Goal: Task Accomplishment & Management: Manage account settings

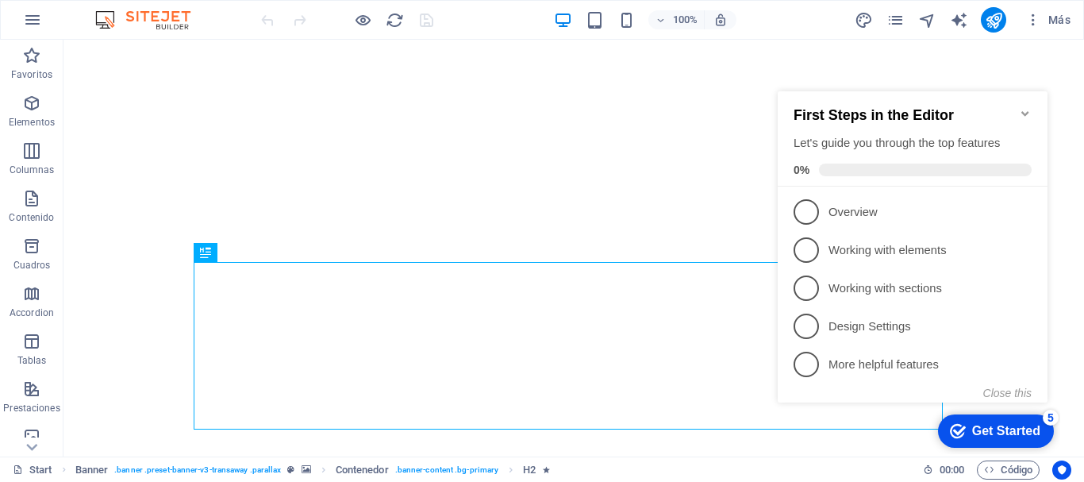
click at [1024, 109] on icon "Minimize checklist" at bounding box center [1025, 113] width 13 height 13
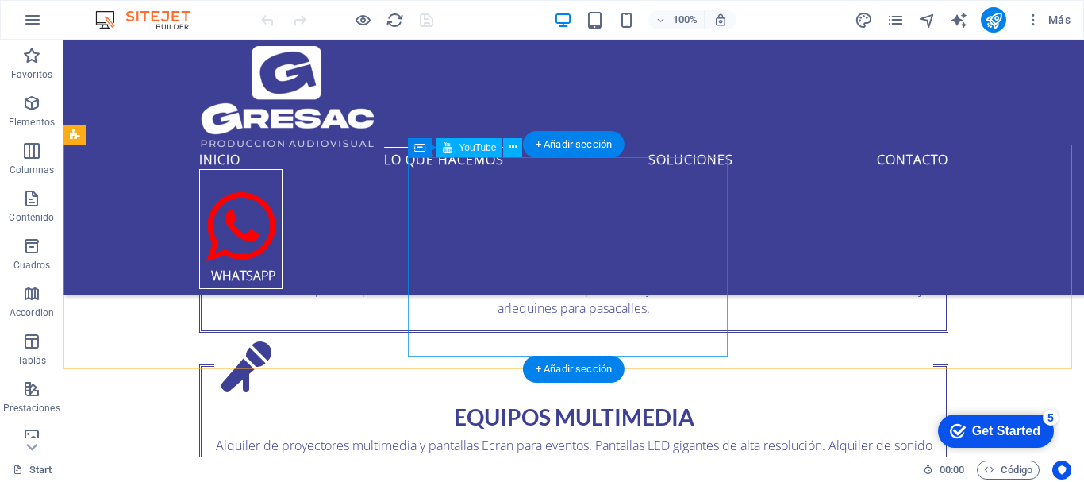
scroll to position [1587, 0]
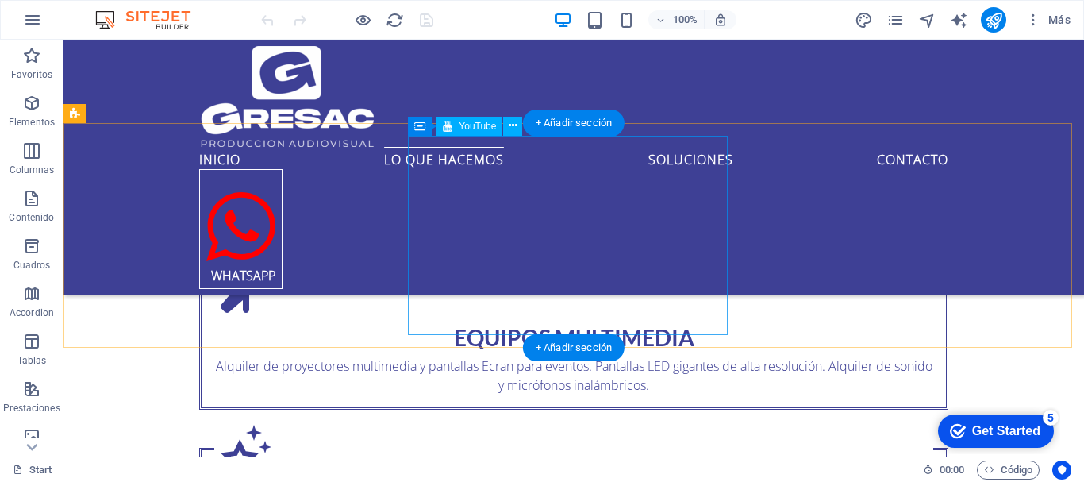
drag, startPoint x: 445, startPoint y: 277, endPoint x: 251, endPoint y: 279, distance: 194.4
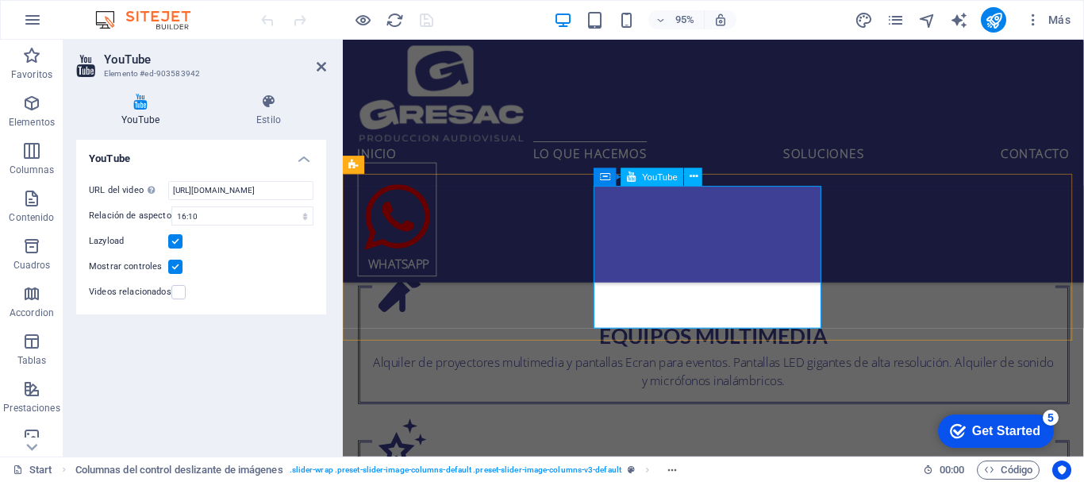
scroll to position [1428, 0]
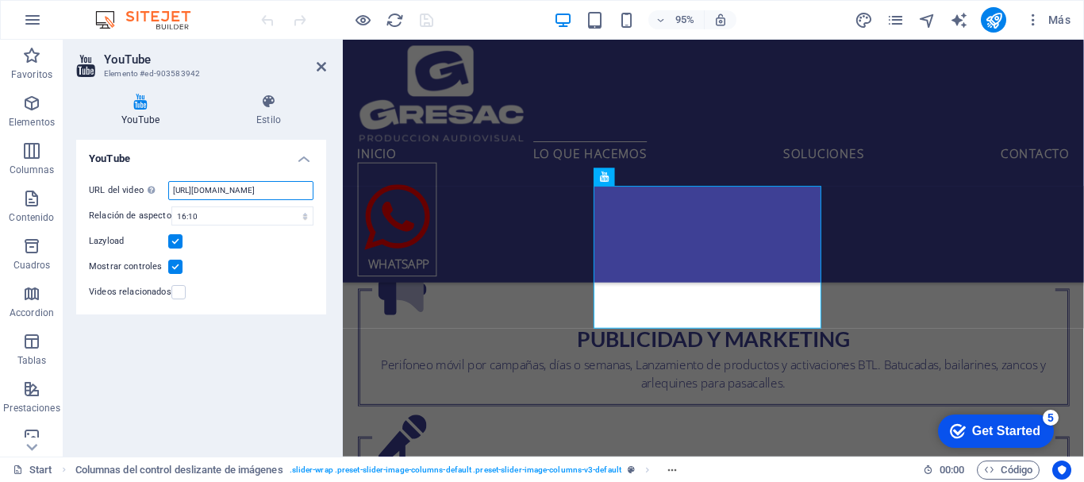
click at [232, 190] on input "https://www.youtube.com/watch?v=rJUmNMquB-Y" at bounding box center [240, 190] width 145 height 19
type input "https://www.youtube.com/watch?v=HXKeGLXxIu8"
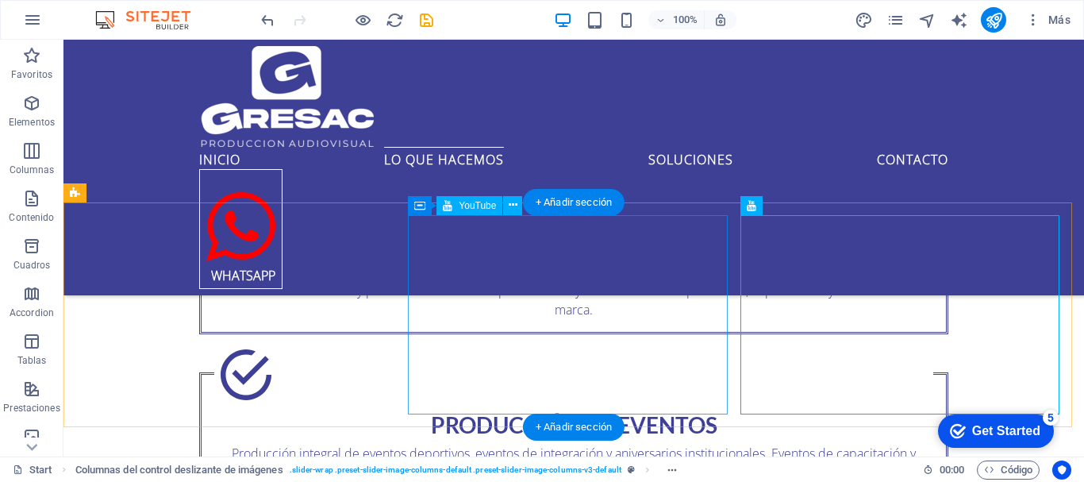
scroll to position [1508, 0]
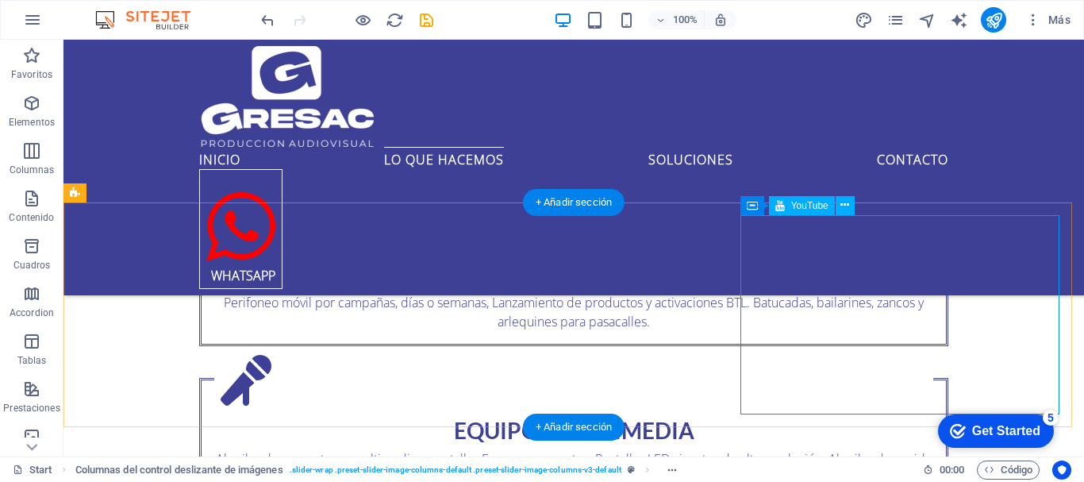
scroll to position [1349, 0]
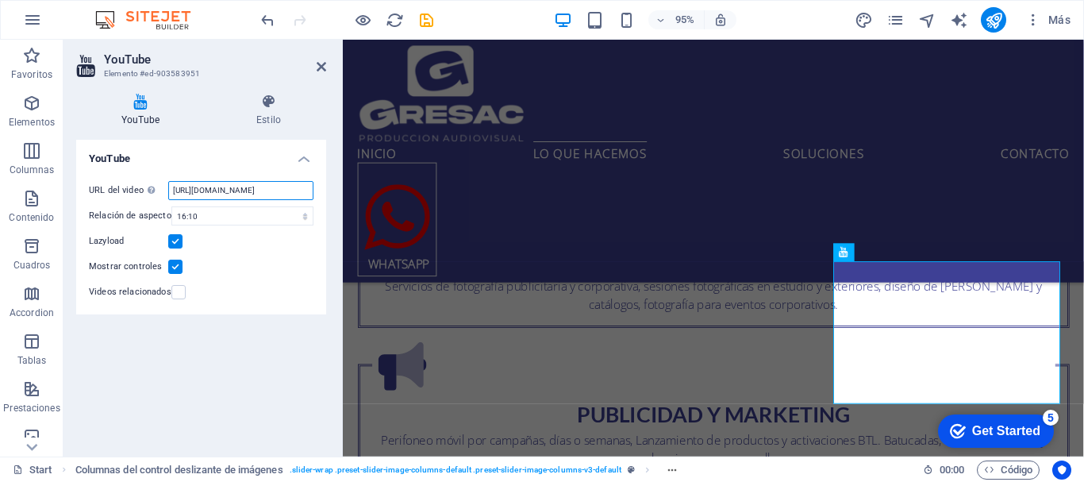
click at [226, 190] on input "https://www.youtube.com/watch?v=8OFVGzX4LmE" at bounding box center [240, 190] width 145 height 19
paste input "bYUi9qvj3O"
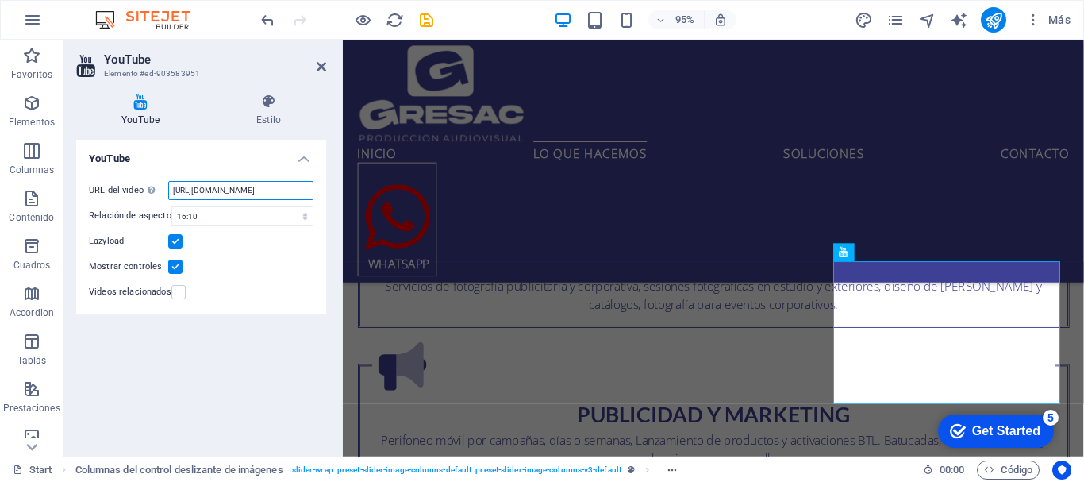
type input "https://www.youtube.com/watch?v=bYUi9qvj3OE"
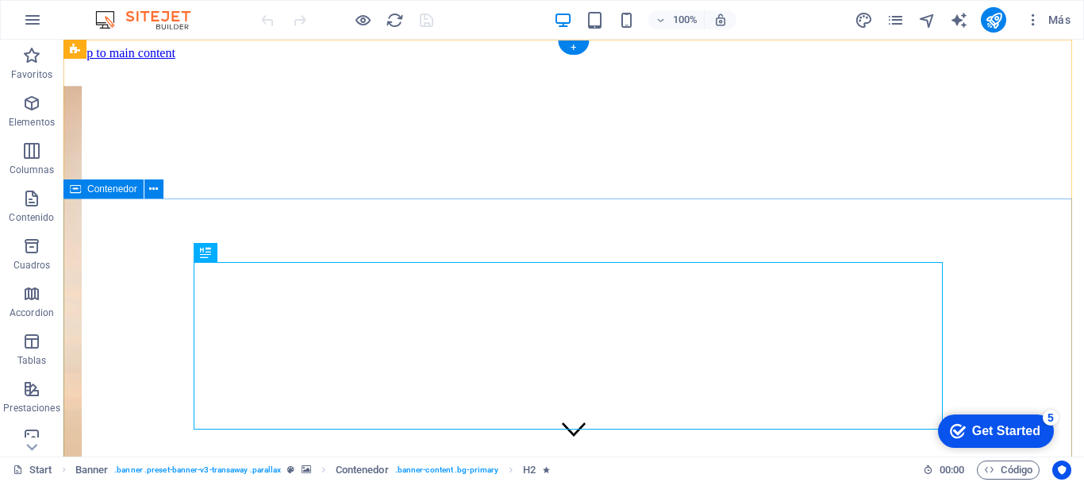
scroll to position [79, 0]
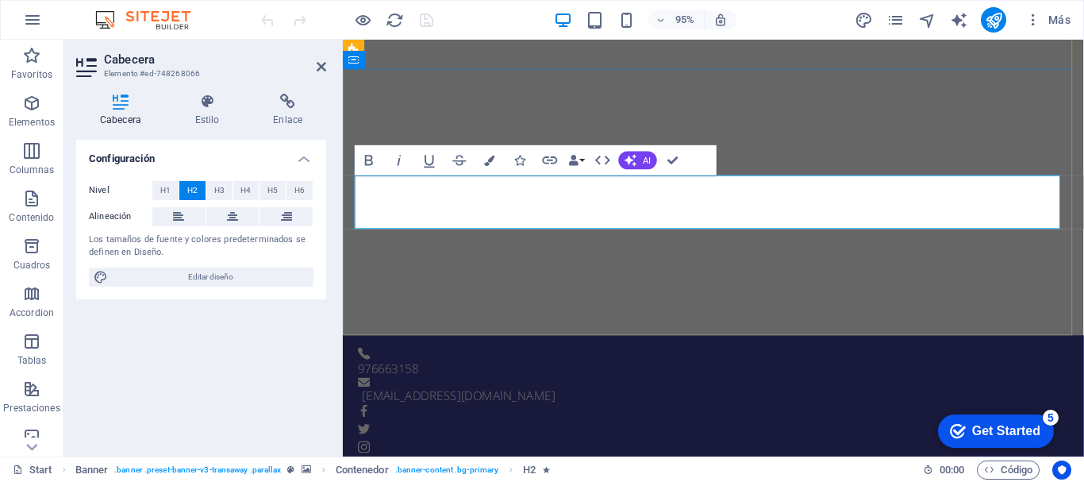
scroll to position [100, 0]
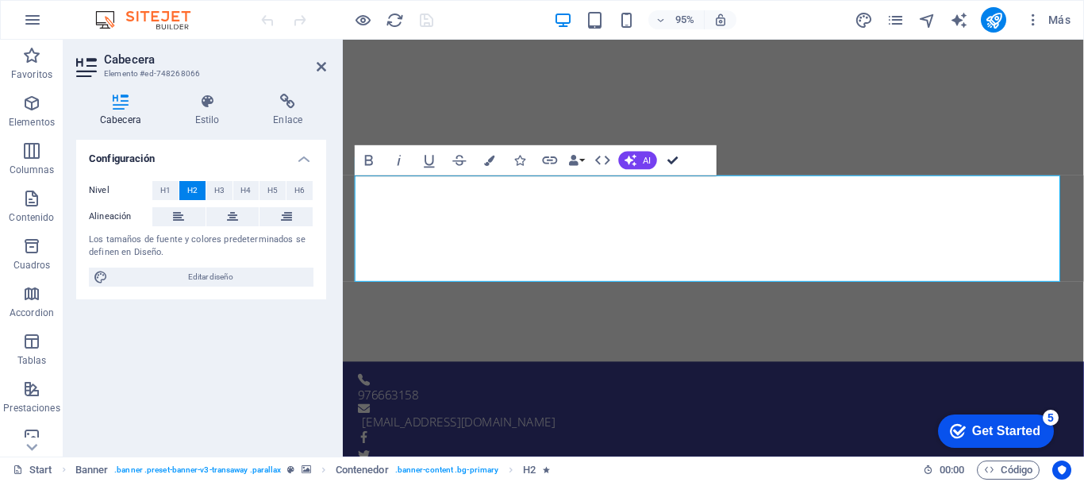
drag, startPoint x: 610, startPoint y: 117, endPoint x: 674, endPoint y: 156, distance: 74.0
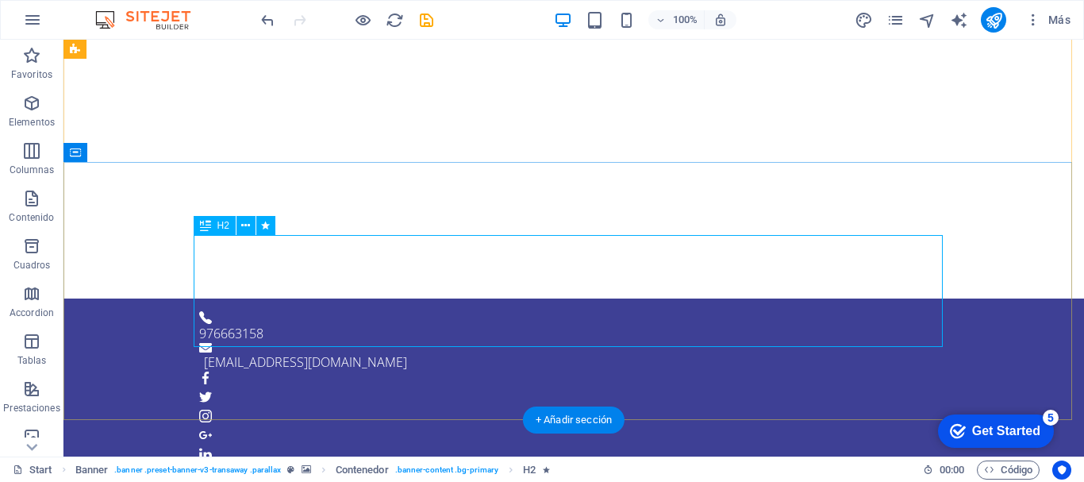
scroll to position [159, 0]
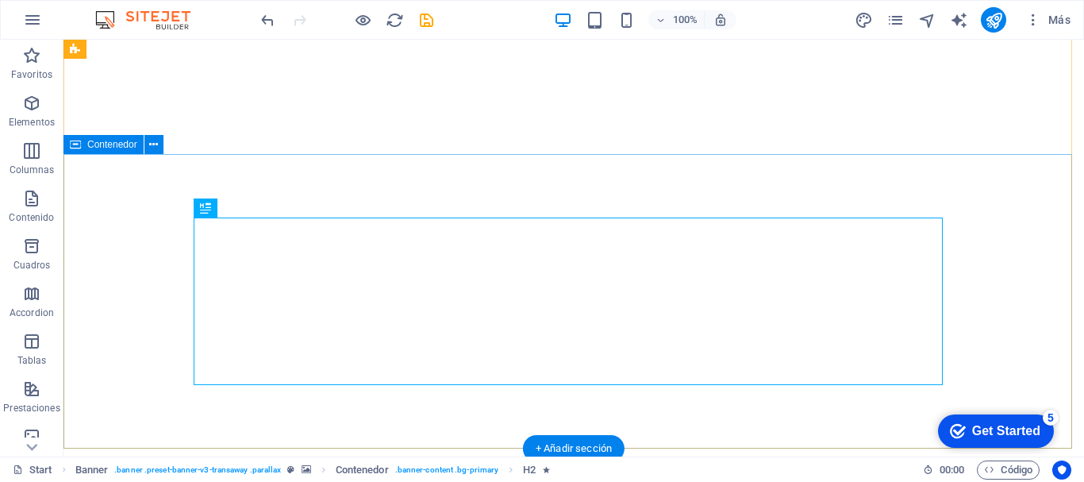
scroll to position [0, 0]
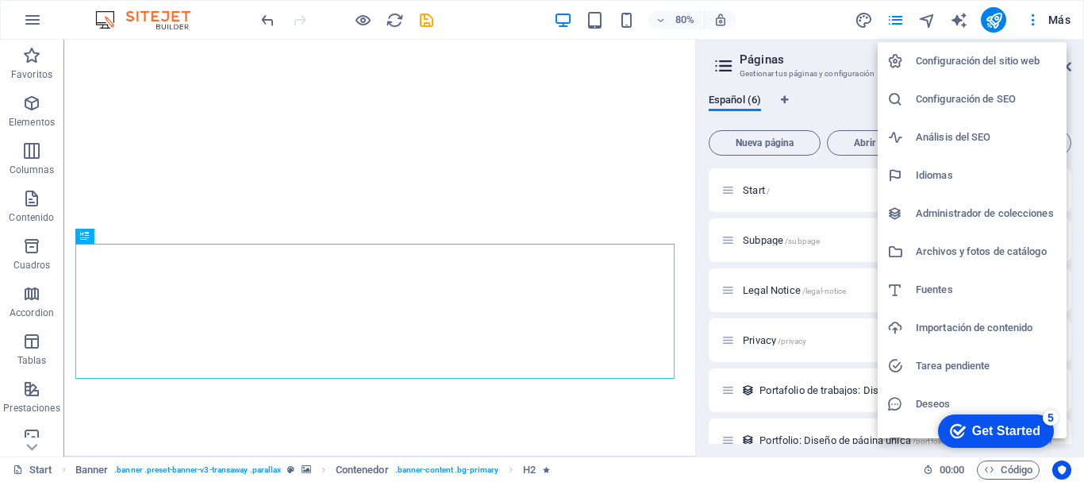
click at [978, 60] on h6 "Configuración del sitio web" at bounding box center [986, 61] width 141 height 19
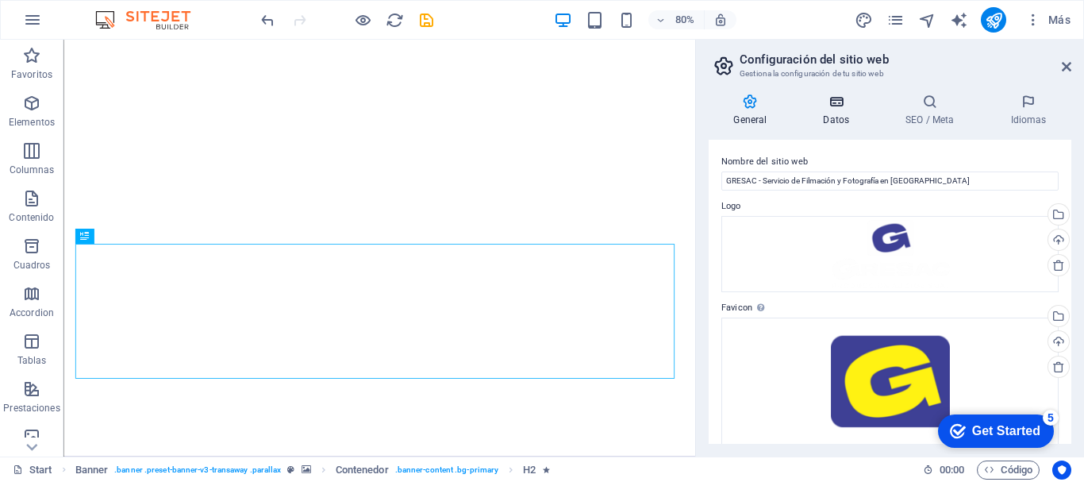
click at [840, 106] on icon at bounding box center [836, 102] width 76 height 16
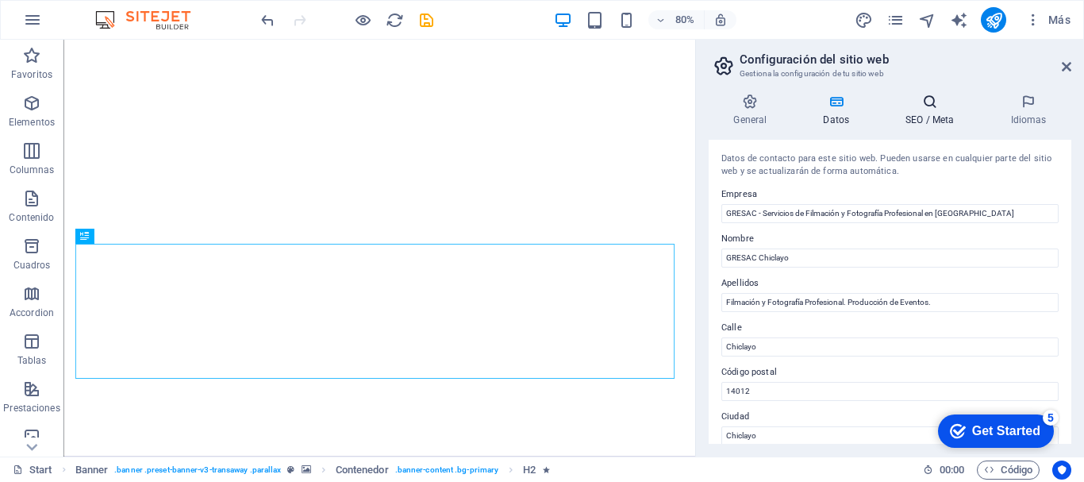
click at [925, 97] on icon at bounding box center [930, 102] width 98 height 16
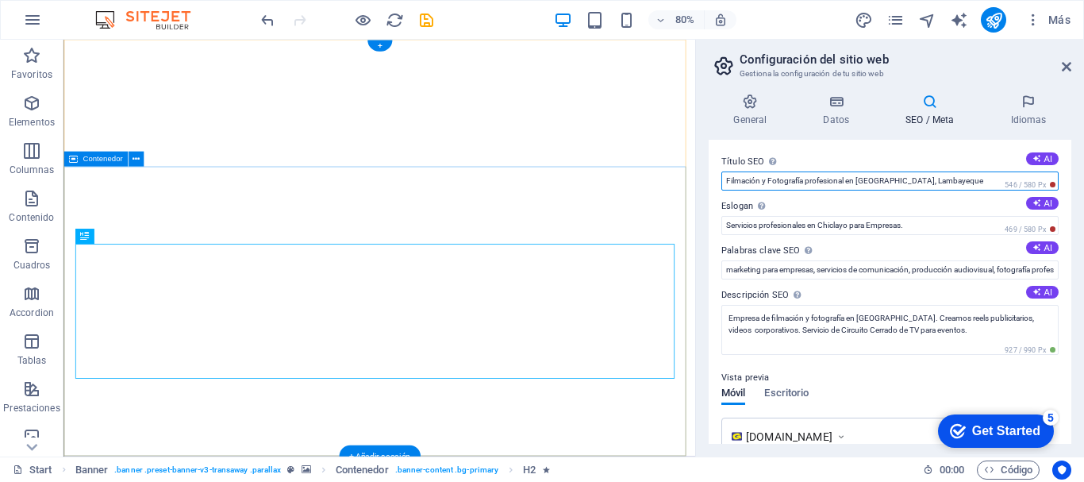
drag, startPoint x: 1015, startPoint y: 217, endPoint x: 798, endPoint y: 212, distance: 216.7
click at [930, 180] on input "Filmación y Fotografía profesional en [GEOGRAPHIC_DATA], Lambayeque" at bounding box center [889, 180] width 337 height 19
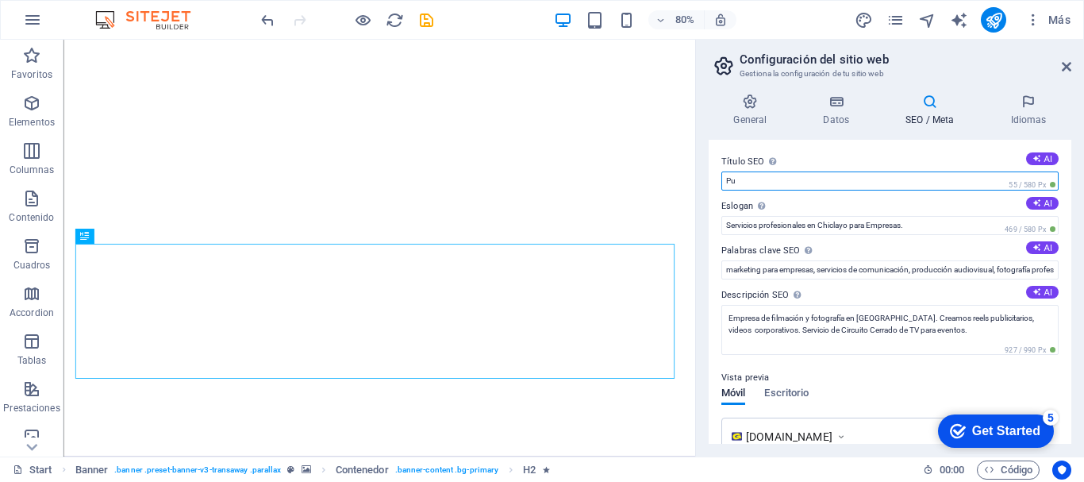
type input "P"
type input "m"
type input "M"
type input "Publicidad, Marketing Directo y Producción Audiovisual en Chiclayo, Lambayeque"
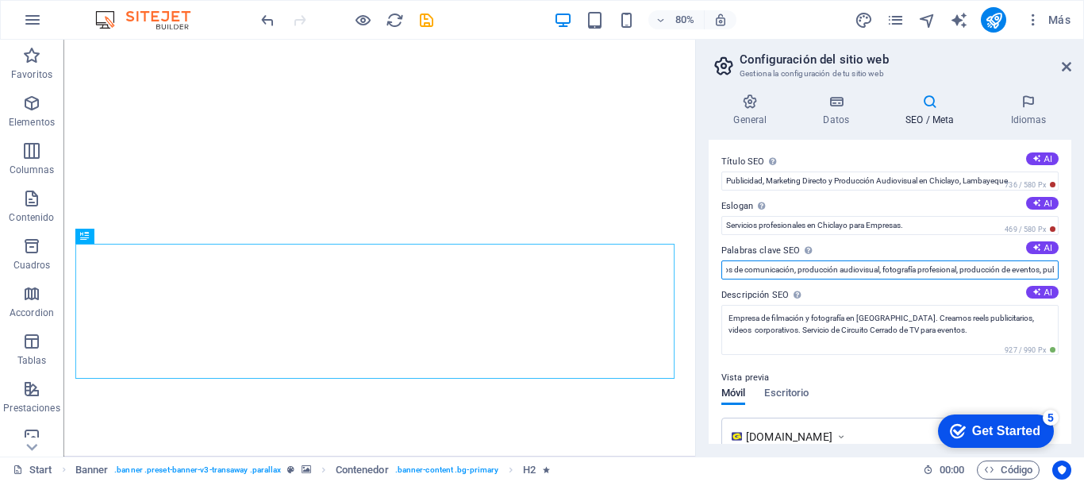
scroll to position [0, 195]
drag, startPoint x: 878, startPoint y: 274, endPoint x: 1083, endPoint y: 275, distance: 204.7
click at [1083, 275] on div "General Datos SEO / Meta Idiomas Nombre del sitio web GRESAC - Servicio de Film…" at bounding box center [890, 268] width 388 height 375
click at [890, 272] on input "marketing para empresas, servicios de comunicación, producción audiovisual, fot…" at bounding box center [889, 269] width 337 height 19
click at [887, 266] on input "marketing para empresas, servicios de comunicación, producción audiovisual, fot…" at bounding box center [889, 269] width 337 height 19
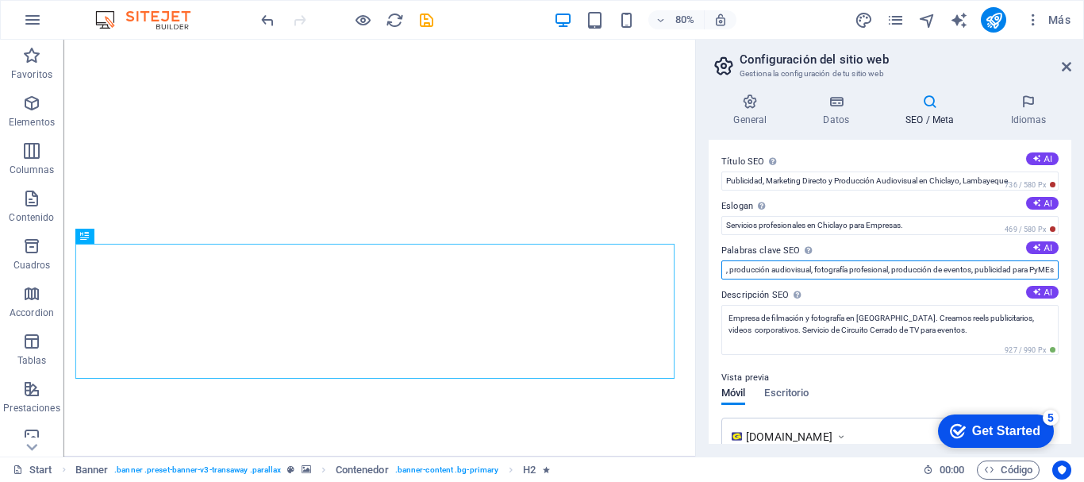
click at [882, 270] on input "marketing para empresas, servicios de comunicación, producción audiovisual, fot…" at bounding box center [889, 269] width 337 height 19
click at [790, 272] on input "marketing para empresas, servicios de comunicación, producción audiovisual, fot…" at bounding box center [889, 269] width 337 height 19
click at [782, 270] on input "marketing para empresas, servicios de comunicación, producción audiovisual, fot…" at bounding box center [889, 269] width 337 height 19
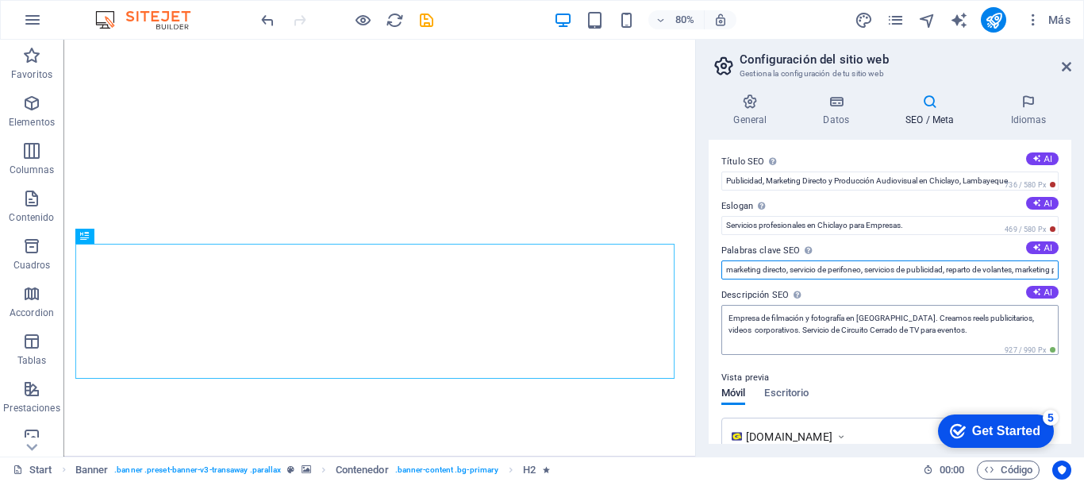
type input "marketing directo, servicio de perifoneo, servicios de publicidad, reparto de v…"
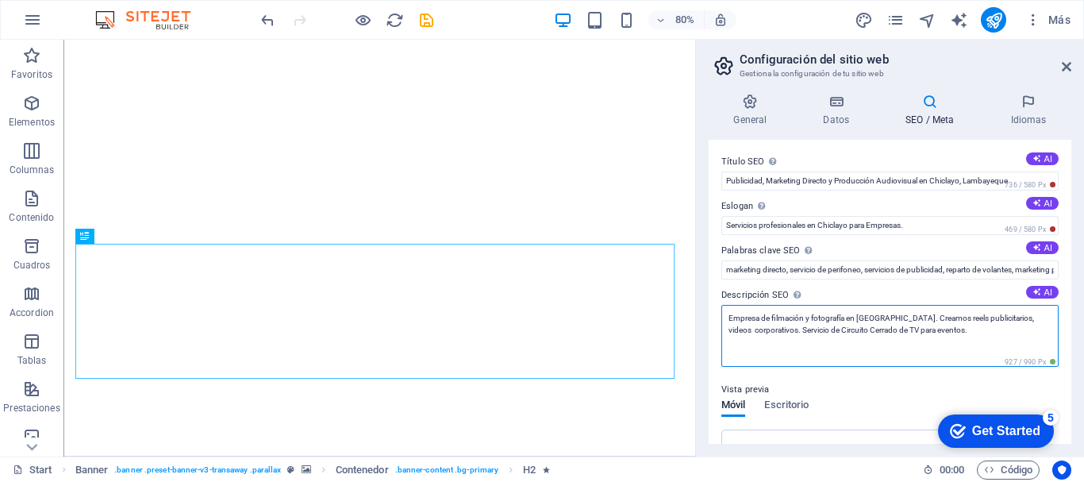
drag, startPoint x: 958, startPoint y: 336, endPoint x: 703, endPoint y: 311, distance: 256.0
click at [703, 311] on div "General Datos SEO / Meta Idiomas Nombre del sitio web GRESAC - Servicio de Film…" at bounding box center [890, 268] width 388 height 375
type textarea "S"
click at [849, 325] on textarea "Empresa de marketing directo, publicidad y produccion de eventos en [GEOGRAPHIC…" at bounding box center [889, 336] width 337 height 62
click at [728, 321] on textarea "Empresa de marketing directo, publicidad y produccion de eventos en [GEOGRAPHIC…" at bounding box center [889, 336] width 337 height 62
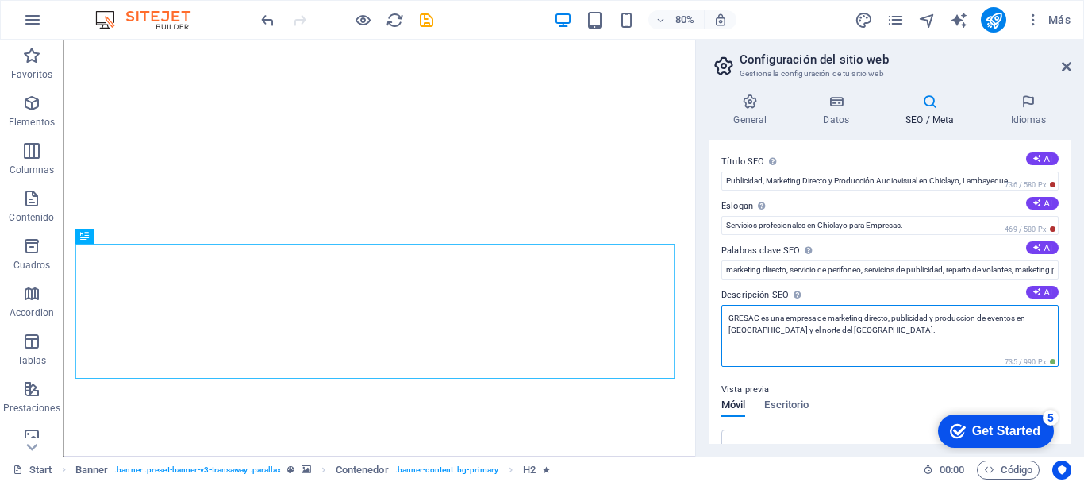
click at [863, 334] on textarea "GRESAC es una empresa de marketing directo, publicidad y produccion de eventos …" at bounding box center [889, 336] width 337 height 62
click at [932, 321] on textarea "GRESAC es una empresa de marketing directo, publicidad y produccion de eventos …" at bounding box center [889, 336] width 337 height 62
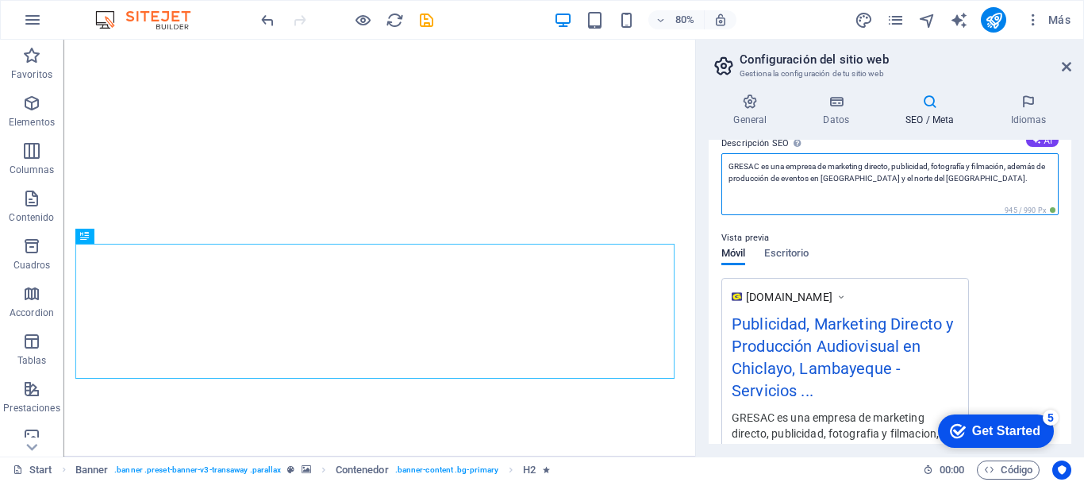
scroll to position [79, 0]
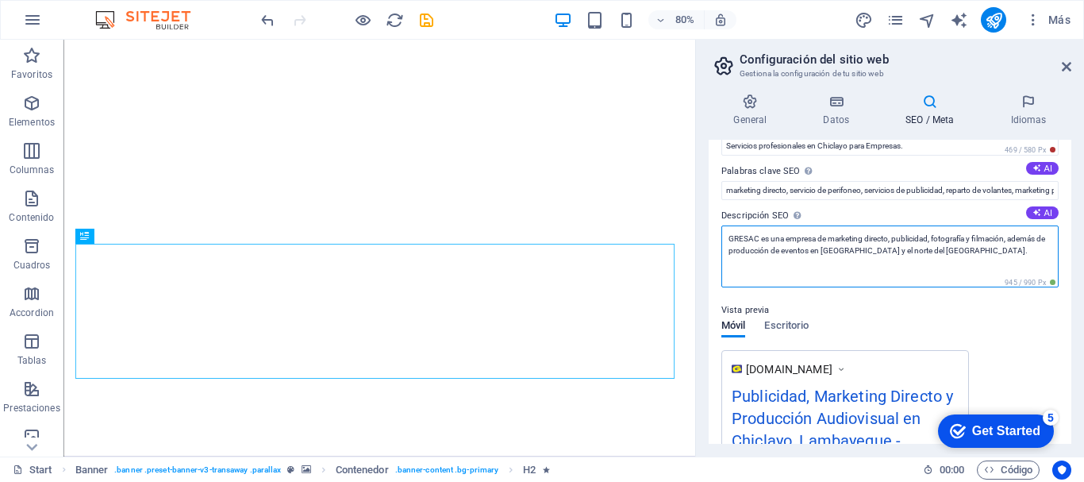
type textarea "GRESAC es una empresa de marketing directo, publicidad, fotografía y filmación,…"
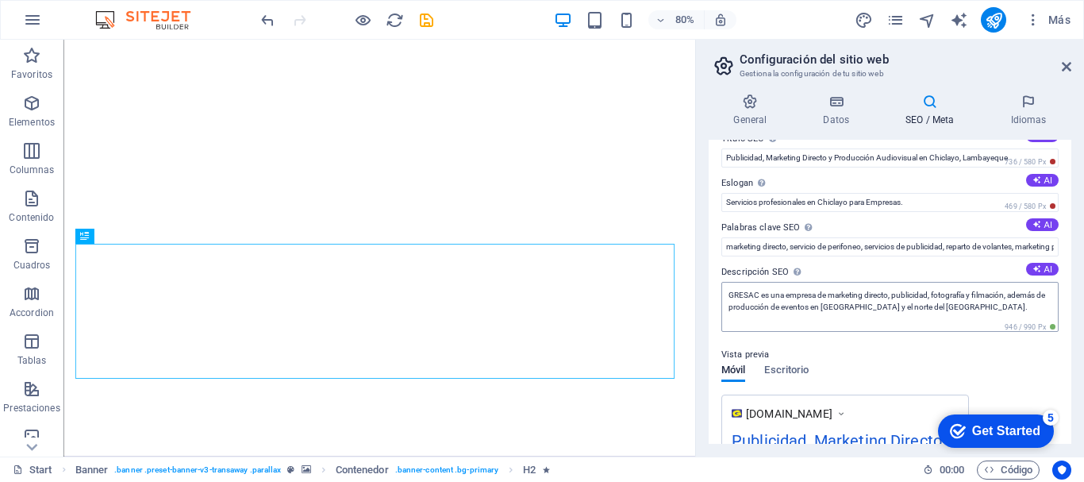
scroll to position [0, 0]
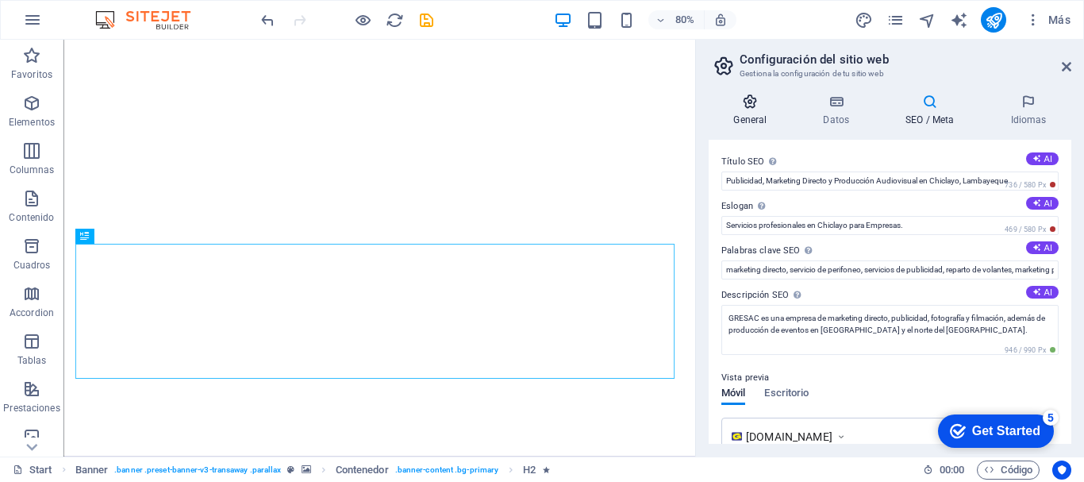
click at [752, 111] on h4 "General" at bounding box center [754, 110] width 90 height 33
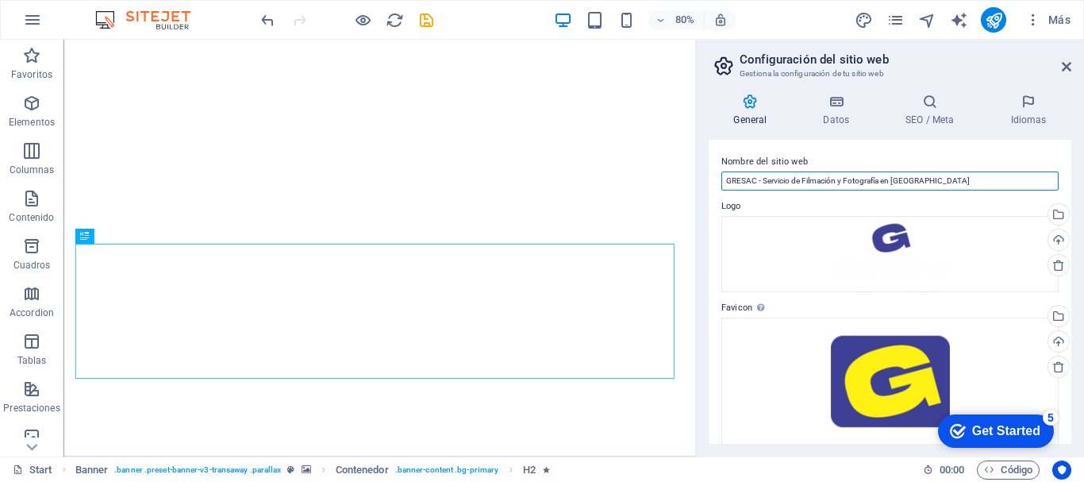
drag, startPoint x: 944, startPoint y: 175, endPoint x: 763, endPoint y: 182, distance: 181.8
click at [763, 182] on input "GRESAC - Servicio de Filmación y Fotografía en [GEOGRAPHIC_DATA]" at bounding box center [889, 180] width 337 height 19
type input "GRESAC - Marketing Directo, Publicidad y Producción de Eventos en [GEOGRAPHIC_D…"
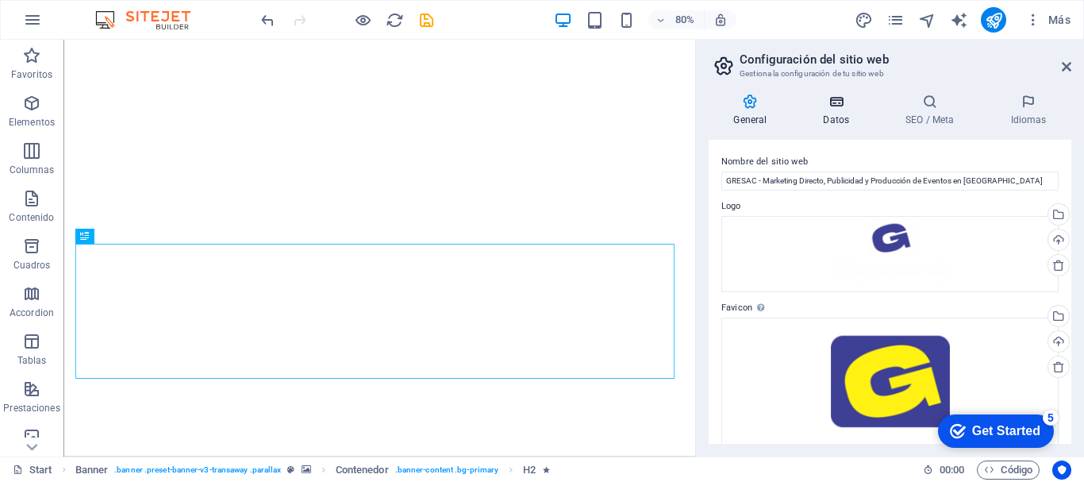
click at [841, 110] on h4 "Datos" at bounding box center [839, 110] width 83 height 33
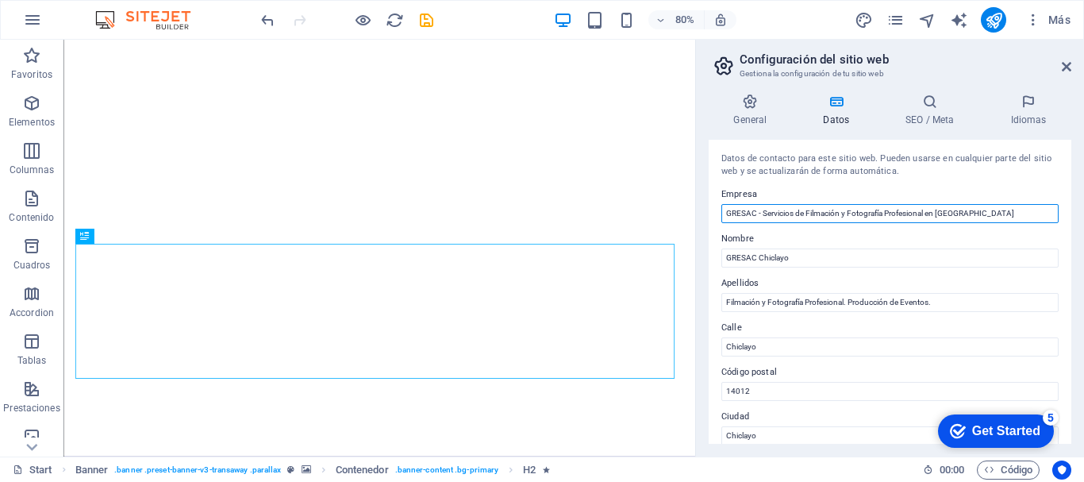
drag, startPoint x: 972, startPoint y: 212, endPoint x: 763, endPoint y: 215, distance: 208.7
click at [763, 215] on input "GRESAC - Servicios de Filmación y Fotografía Profesional en [GEOGRAPHIC_DATA]" at bounding box center [889, 213] width 337 height 19
type input "GRESAC - Marketing Directo, Publicidad y Producción de Eventos"
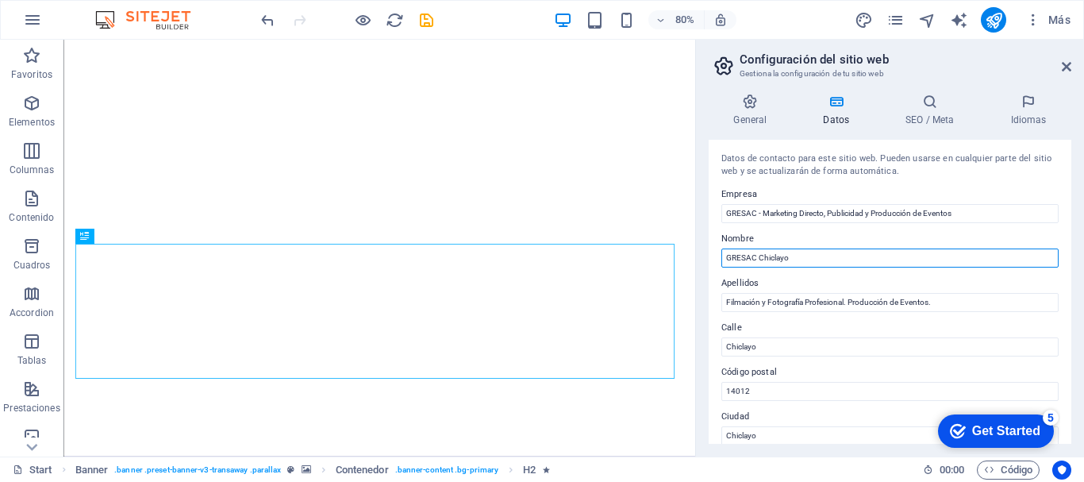
click at [799, 259] on input "GRESAC Chiclayo" at bounding box center [889, 257] width 337 height 19
drag, startPoint x: 807, startPoint y: 258, endPoint x: 760, endPoint y: 258, distance: 46.8
click at [760, 258] on input "GRESAC Chiclayo" at bounding box center [889, 257] width 337 height 19
type input "GRESAC - Empresa de Publicidad y Marketing en [GEOGRAPHIC_DATA]"
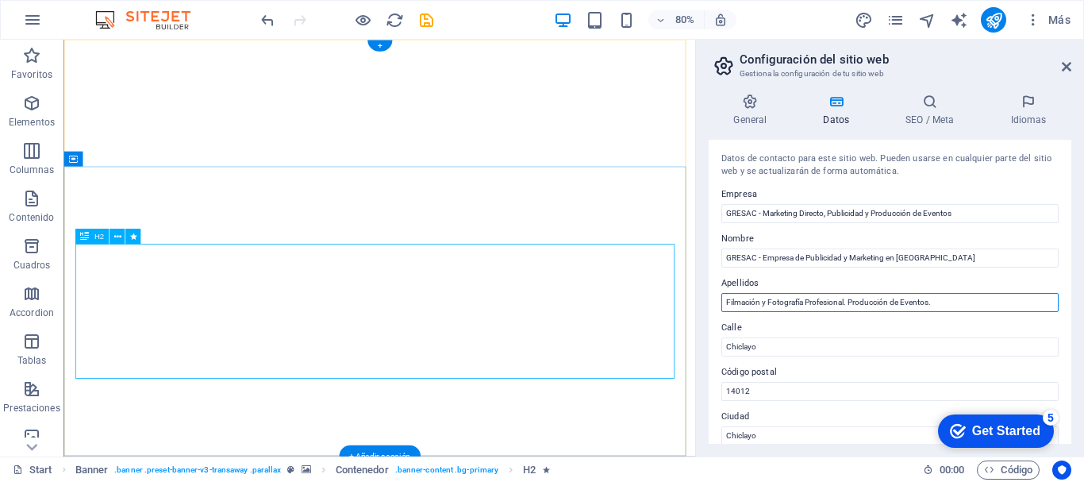
drag, startPoint x: 1013, startPoint y: 348, endPoint x: 818, endPoint y: 363, distance: 195.9
click at [725, 304] on input "Filmación y Fotografía Profesional. Producción de Eventos." at bounding box center [889, 302] width 337 height 19
click at [859, 308] on input "Servicios para empresas en [GEOGRAPHIC_DATA] y el norte del [GEOGRAPHIC_DATA]." at bounding box center [889, 302] width 337 height 19
click at [905, 302] on input "Servicios para empresas en [GEOGRAPHIC_DATA] y el norte del [GEOGRAPHIC_DATA]." at bounding box center [889, 302] width 337 height 19
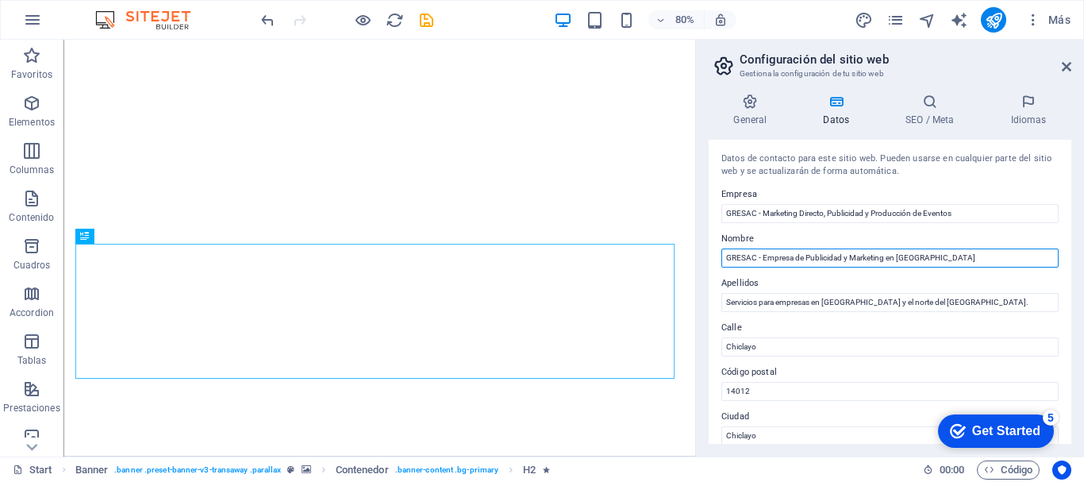
click at [916, 256] on input "GRESAC - Empresa de Publicidad y Marketing en [GEOGRAPHIC_DATA]" at bounding box center [889, 257] width 337 height 19
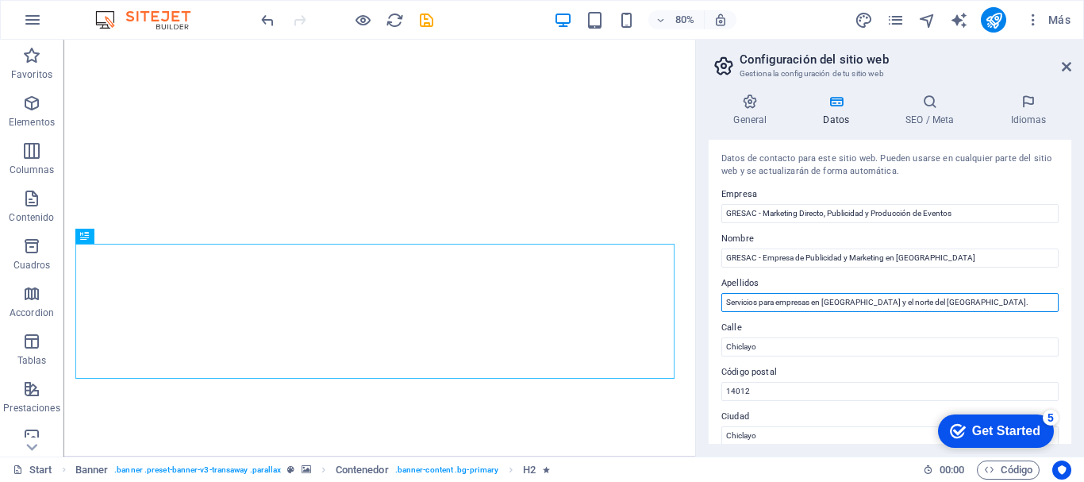
click at [913, 295] on input "Servicios para empresas en [GEOGRAPHIC_DATA] y el norte del [GEOGRAPHIC_DATA]." at bounding box center [889, 302] width 337 height 19
click at [760, 347] on input "Chiclayo" at bounding box center [889, 346] width 337 height 19
click at [908, 299] on input "Servicios para empresas en [GEOGRAPHIC_DATA] y el norte del [GEOGRAPHIC_DATA]." at bounding box center [889, 302] width 337 height 19
click at [938, 304] on input "Servicios para empresas en [GEOGRAPHIC_DATA] y el norte del [GEOGRAPHIC_DATA]." at bounding box center [889, 302] width 337 height 19
click at [877, 299] on input "Servicios para empresas en [GEOGRAPHIC_DATA] y el norte del [GEOGRAPHIC_DATA]." at bounding box center [889, 302] width 337 height 19
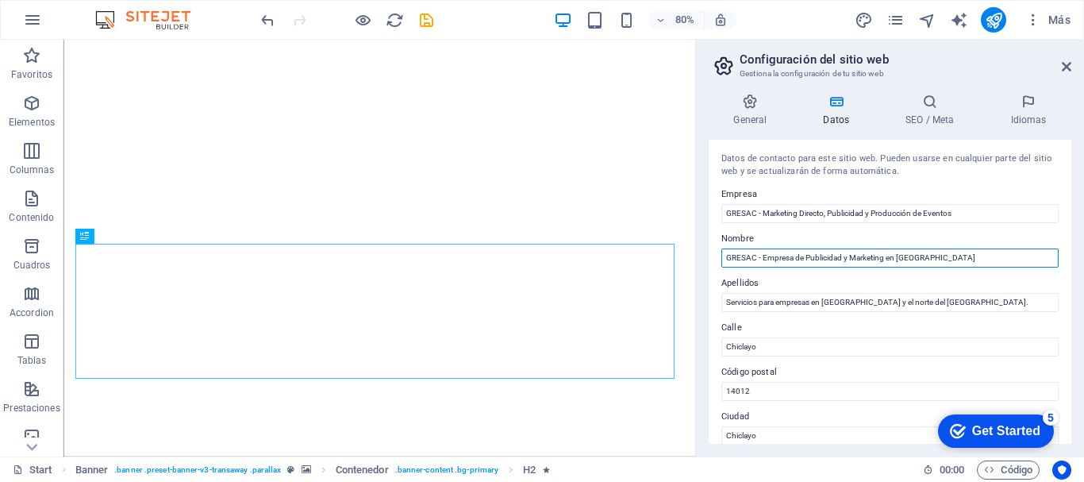
click at [892, 253] on input "GRESAC - Empresa de Publicidad y Marketing en [GEOGRAPHIC_DATA]" at bounding box center [889, 257] width 337 height 19
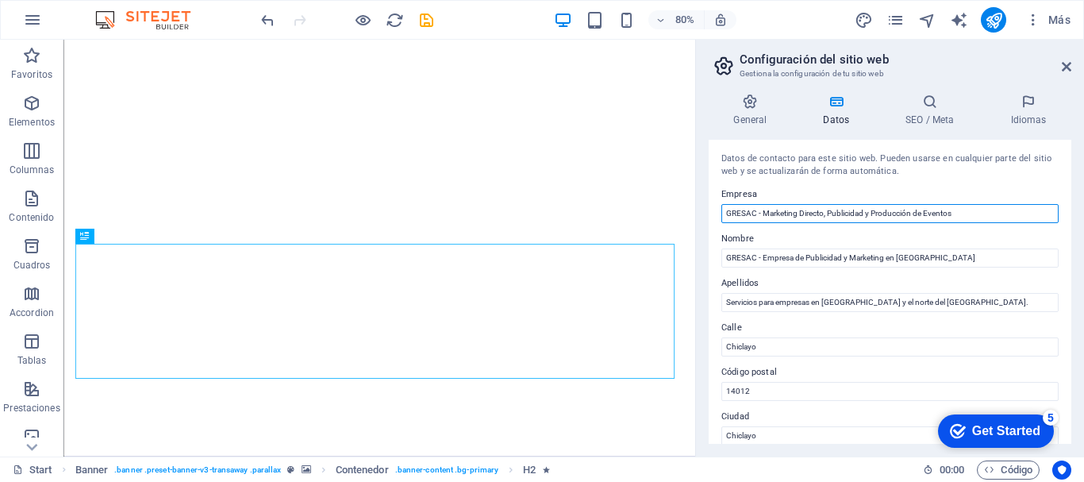
click at [893, 215] on input "GRESAC - Marketing Directo, Publicidad y Producción de Eventos" at bounding box center [889, 213] width 337 height 19
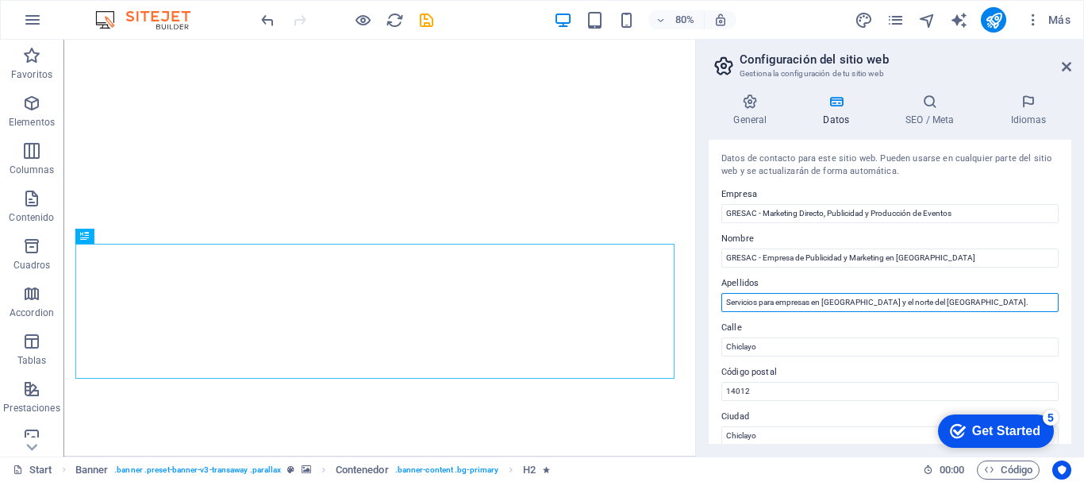
click at [916, 302] on input "Servicios para empresas en [GEOGRAPHIC_DATA] y el norte del [GEOGRAPHIC_DATA]." at bounding box center [889, 302] width 337 height 19
drag, startPoint x: 916, startPoint y: 303, endPoint x: 988, endPoint y: 298, distance: 72.4
click at [988, 298] on input "Servicios para empresas en [GEOGRAPHIC_DATA] y el norte del [GEOGRAPHIC_DATA]." at bounding box center [889, 302] width 337 height 19
click at [916, 302] on input "Servicios para empresas en [GEOGRAPHIC_DATA] y el norte del [GEOGRAPHIC_DATA]." at bounding box center [889, 302] width 337 height 19
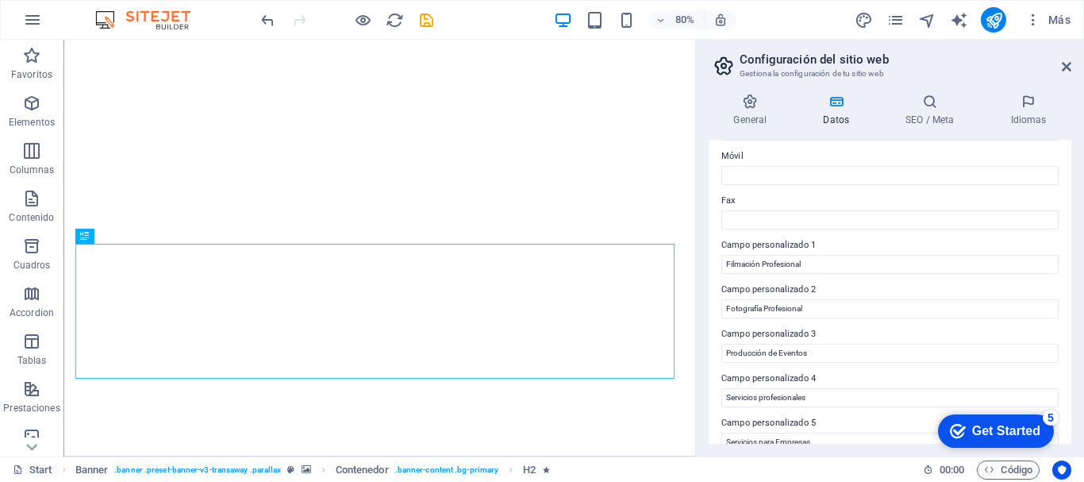
scroll to position [459, 0]
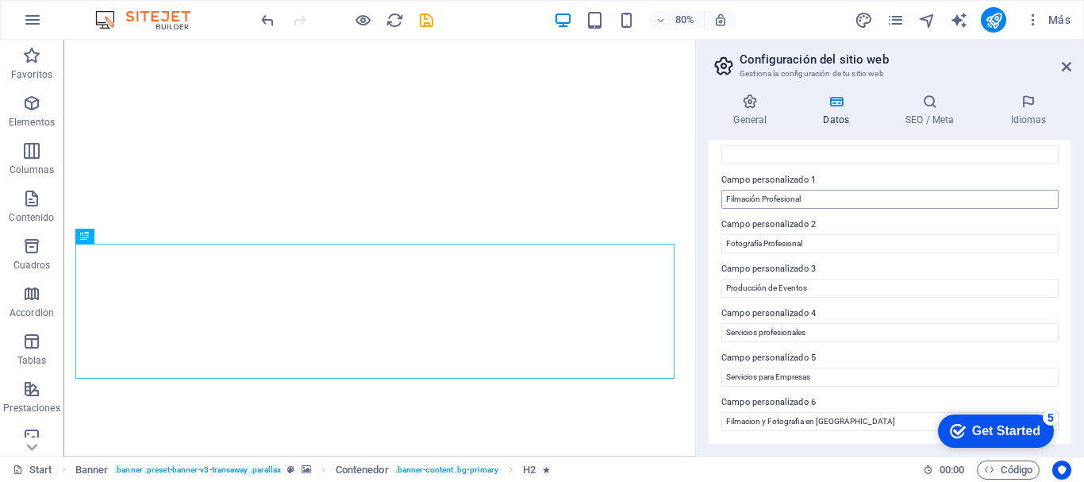
type input "Servicios para empresas en [GEOGRAPHIC_DATA] y el norte del [GEOGRAPHIC_DATA]."
drag, startPoint x: 882, startPoint y: 239, endPoint x: 830, endPoint y: 239, distance: 52.4
click at [834, 202] on input "Filmación Profesional" at bounding box center [889, 199] width 337 height 19
drag, startPoint x: 836, startPoint y: 203, endPoint x: 725, endPoint y: 202, distance: 110.3
click at [725, 202] on input "Filmación Profesional" at bounding box center [889, 199] width 337 height 19
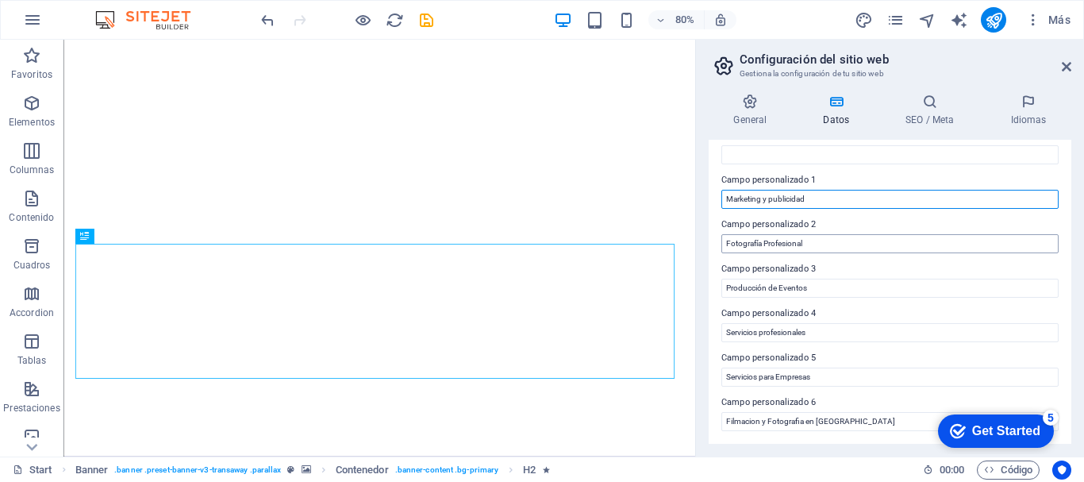
type input "Marketing y publicidad"
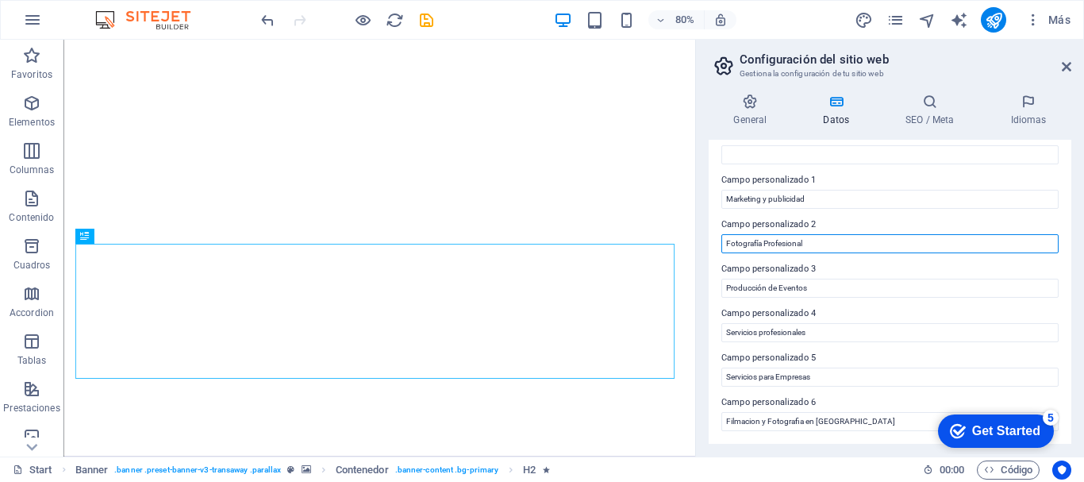
drag, startPoint x: 846, startPoint y: 240, endPoint x: 725, endPoint y: 238, distance: 120.6
click at [725, 238] on input "Fotografía Profesional" at bounding box center [889, 243] width 337 height 19
type input "V"
type input "Reparto de volantes"
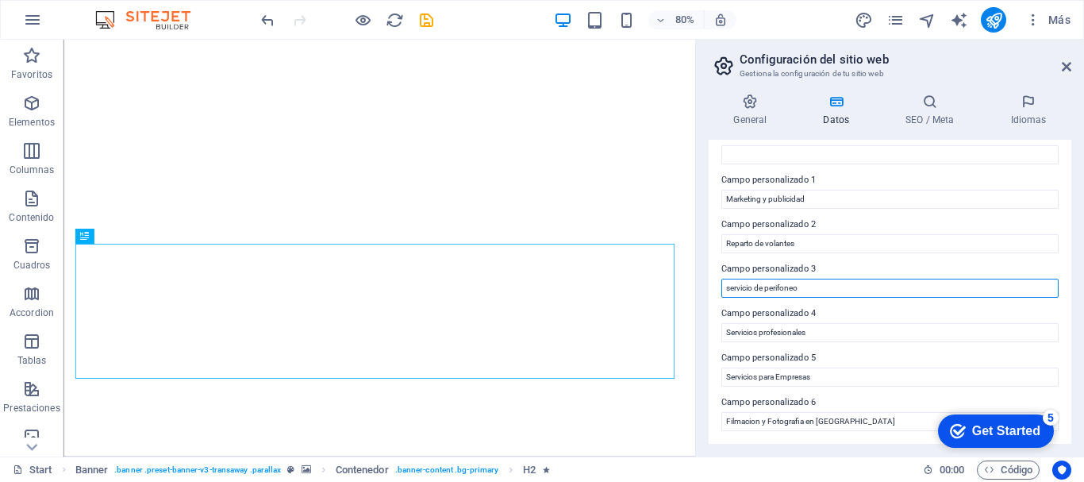
type input "servicio de perifoneo"
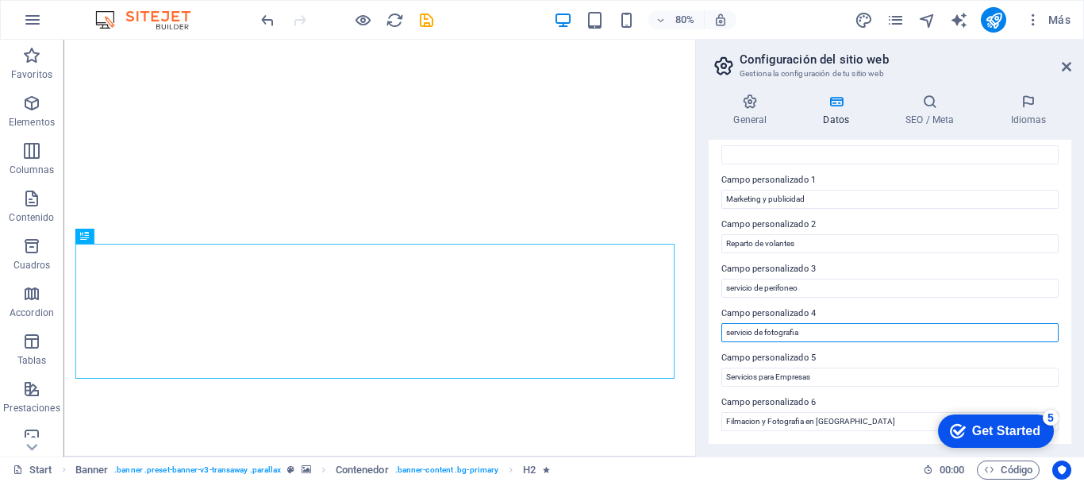
type input "servicio de fotografia"
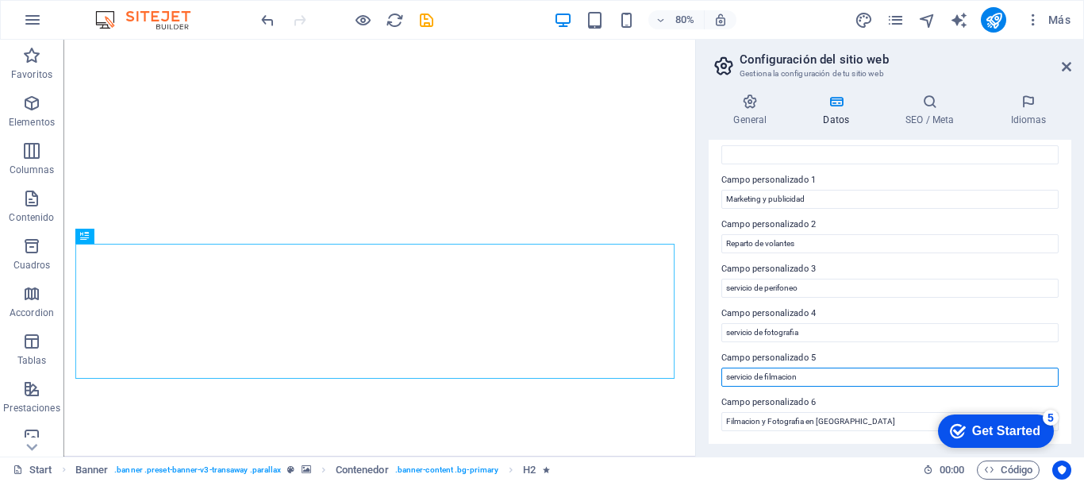
type input "servicio de filmacion"
click at [790, 372] on input "servicio de filmacion" at bounding box center [889, 376] width 337 height 19
click at [808, 371] on input "servicio de filmacion" at bounding box center [889, 376] width 337 height 19
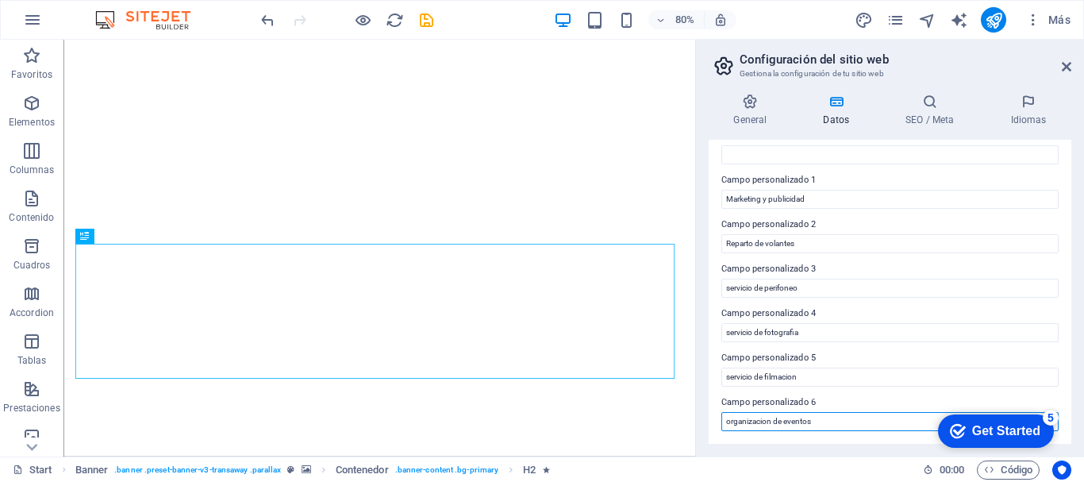
click at [755, 421] on input "organizacion de eventos" at bounding box center [889, 421] width 337 height 19
type input "organización de eventos"
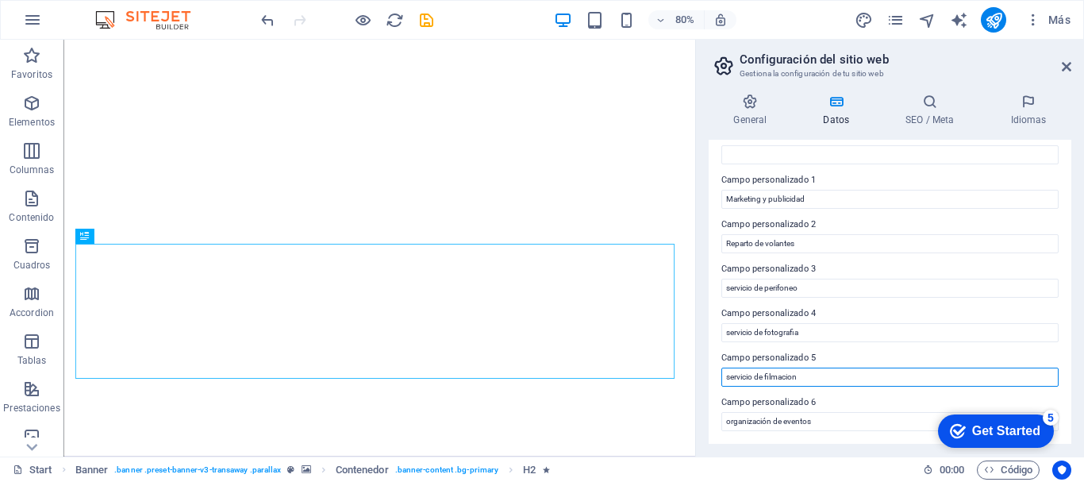
click at [790, 373] on input "servicio de filmacion" at bounding box center [889, 376] width 337 height 19
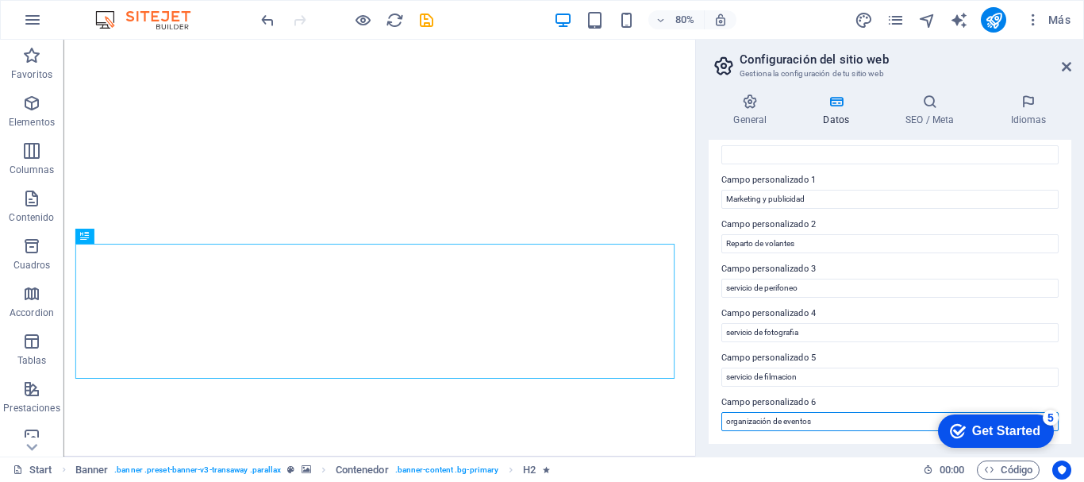
click at [765, 418] on input "organización de eventos" at bounding box center [889, 421] width 337 height 19
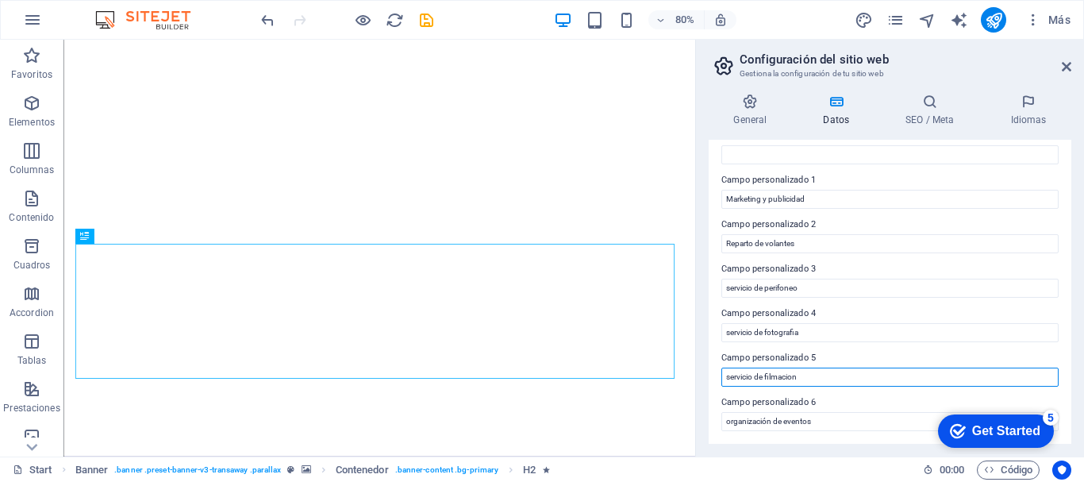
click at [785, 377] on input "servicio de filmacion" at bounding box center [889, 376] width 337 height 19
click at [814, 377] on input "servicio de filmacion" at bounding box center [889, 376] width 337 height 19
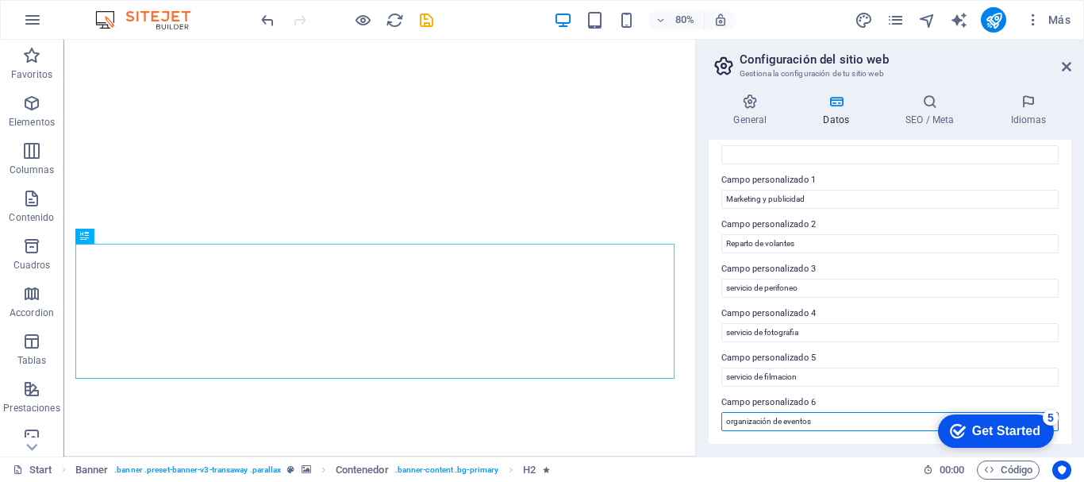
click at [763, 422] on input "organización de eventos" at bounding box center [889, 421] width 337 height 19
click at [763, 421] on input "organización de eventos" at bounding box center [889, 421] width 337 height 19
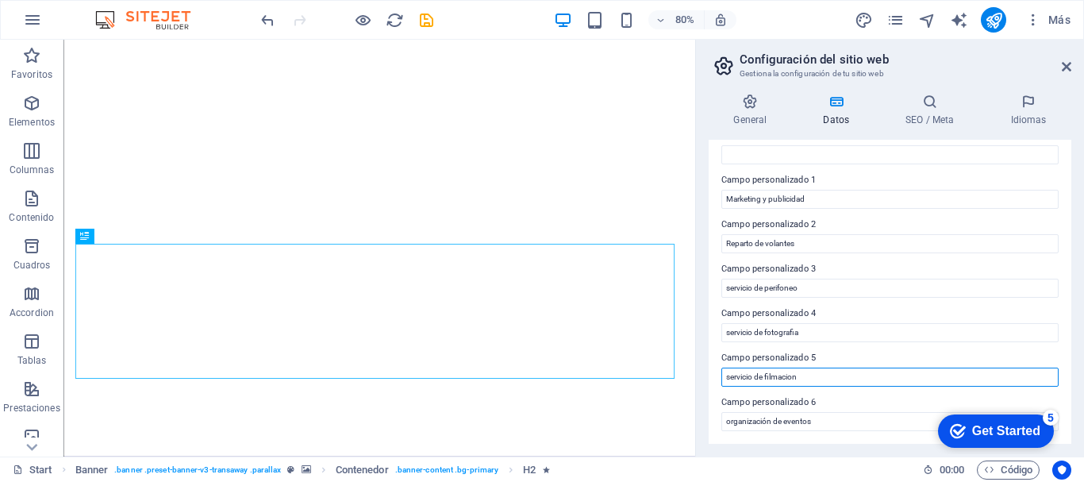
click at [790, 376] on input "servicio de filmacion" at bounding box center [889, 376] width 337 height 19
paste input "ó"
type input "servicio de filmación"
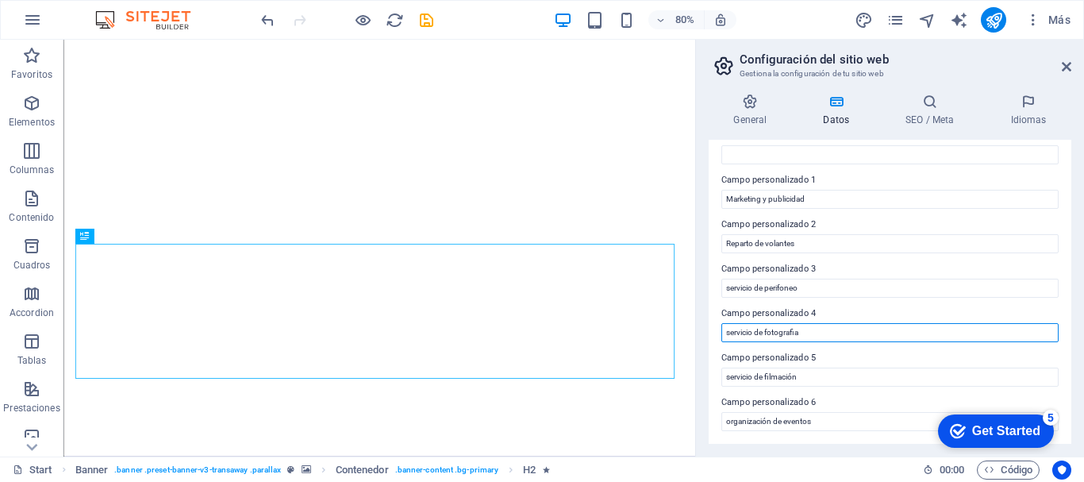
click at [804, 332] on input "servicio de fotografia" at bounding box center [889, 332] width 337 height 19
type input "servicio de fotografía"
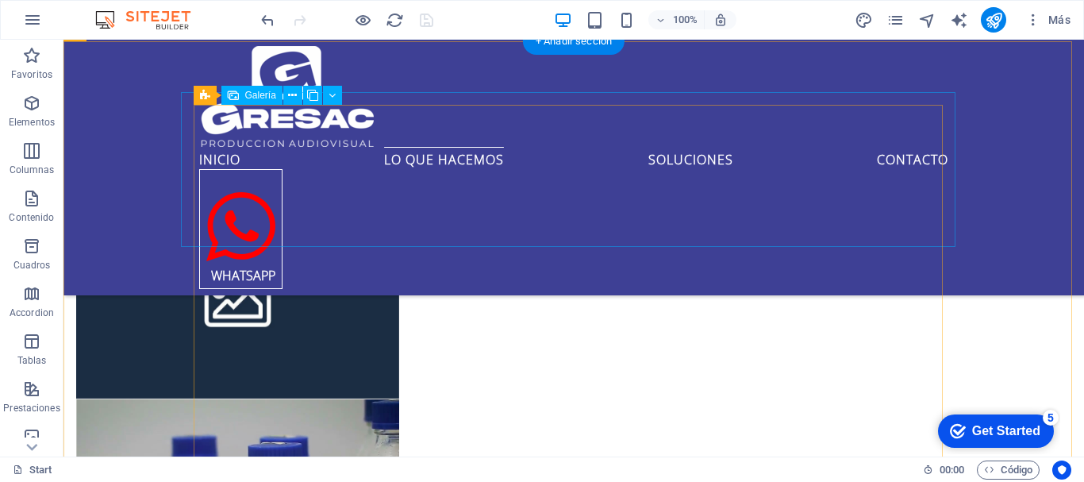
scroll to position [2539, 0]
